Goal: Task Accomplishment & Management: Use online tool/utility

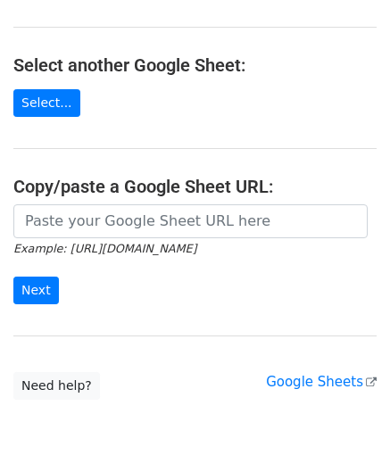
scroll to position [179, 0]
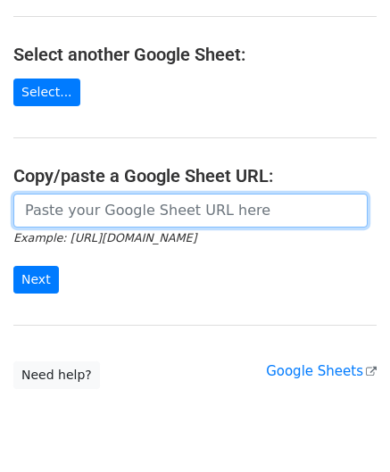
click at [59, 210] on input "url" at bounding box center [190, 211] width 354 height 34
paste input "https://docs.google.com/spreadsheets/d/1mcnLnasJn_k1i85O7lDRVL1LfSgvLRHuNSWMn_5…"
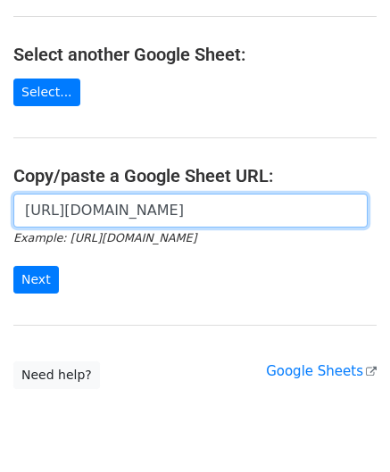
scroll to position [0, 387]
type input "https://docs.google.com/spreadsheets/d/1mcnLnasJn_k1i85O7lDRVL1LfSgvLRHuNSWMn_5…"
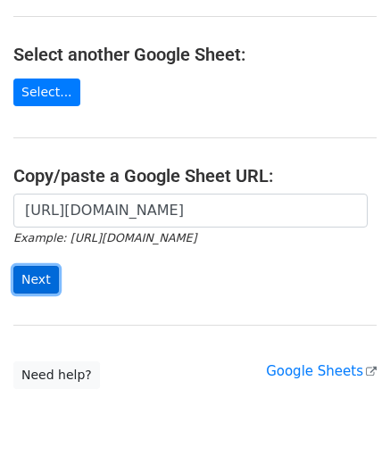
click at [40, 274] on input "Next" at bounding box center [36, 280] width 46 height 28
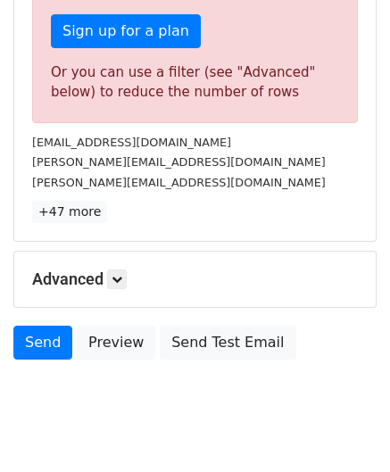
scroll to position [603, 0]
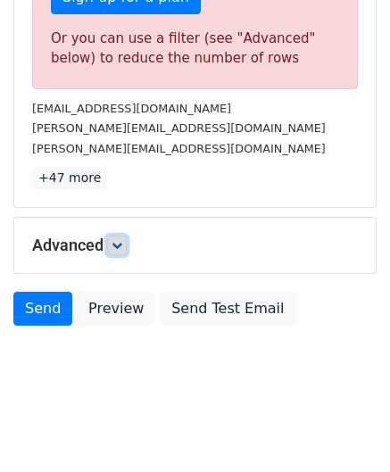
click at [121, 240] on icon at bounding box center [117, 245] width 11 height 11
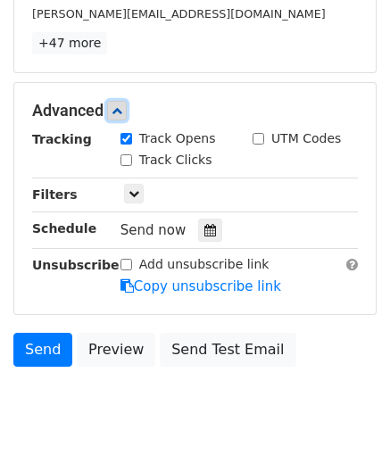
scroll to position [768, 0]
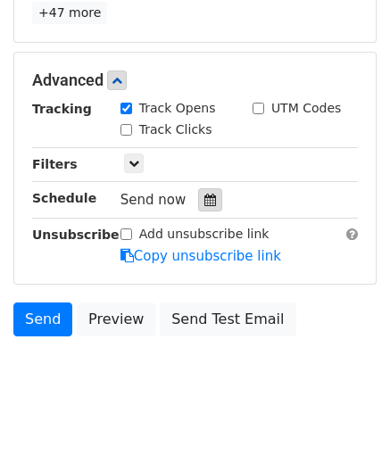
click at [204, 194] on icon at bounding box center [210, 200] width 12 height 12
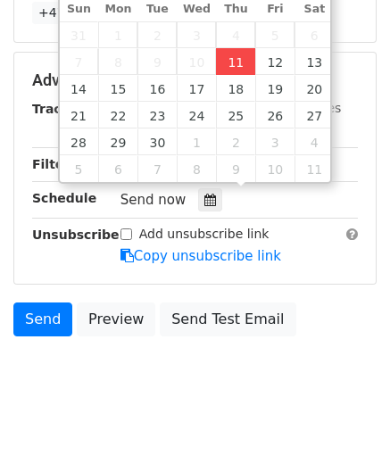
type input "[DATE] 12:00"
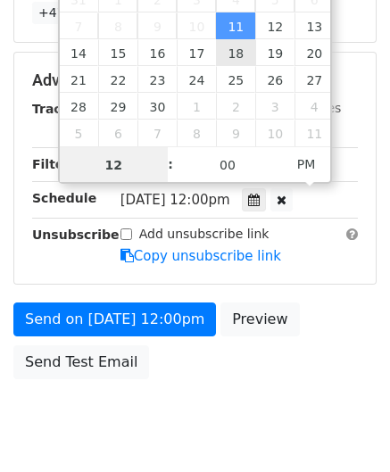
scroll to position [0, 0]
paste input "8"
type input "8"
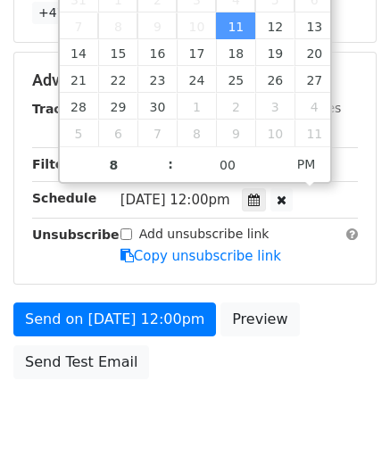
type input "[DATE] 20:00"
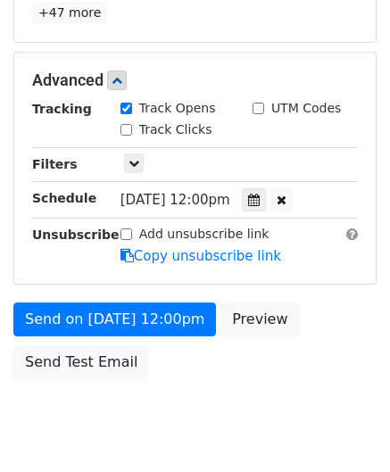
click at [375, 305] on div "Send on [DATE] 12:00pm Preview Send Test Email" at bounding box center [195, 346] width 390 height 86
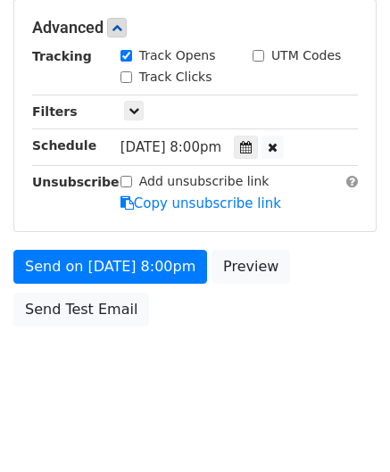
scroll to position [768, 0]
